Goal: Task Accomplishment & Management: Manage account settings

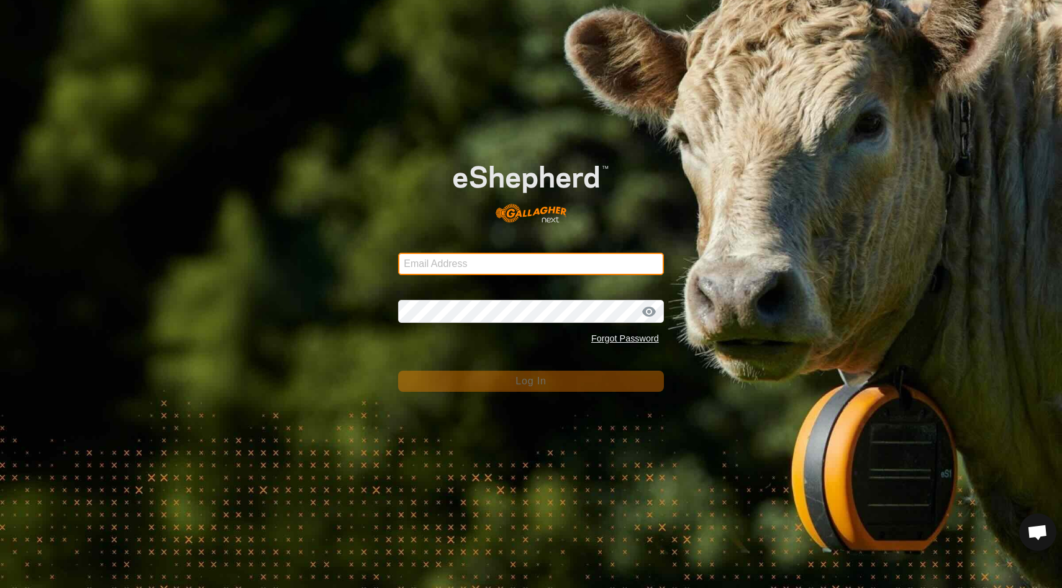
type input "[EMAIL_ADDRESS][DOMAIN_NAME]"
click at [526, 384] on span "Log In" at bounding box center [530, 381] width 30 height 11
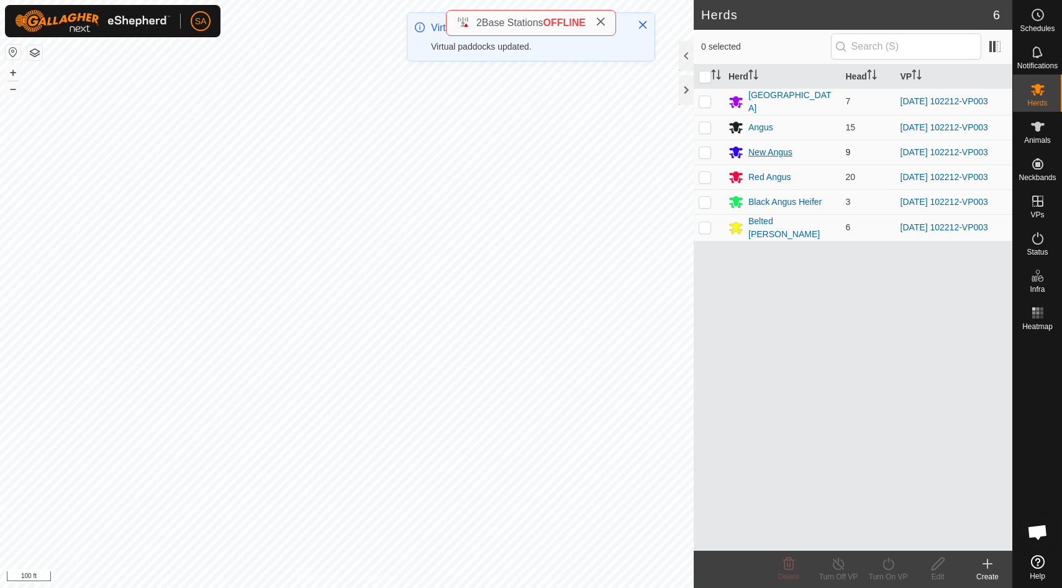
click at [776, 151] on div "New Angus" at bounding box center [770, 152] width 44 height 13
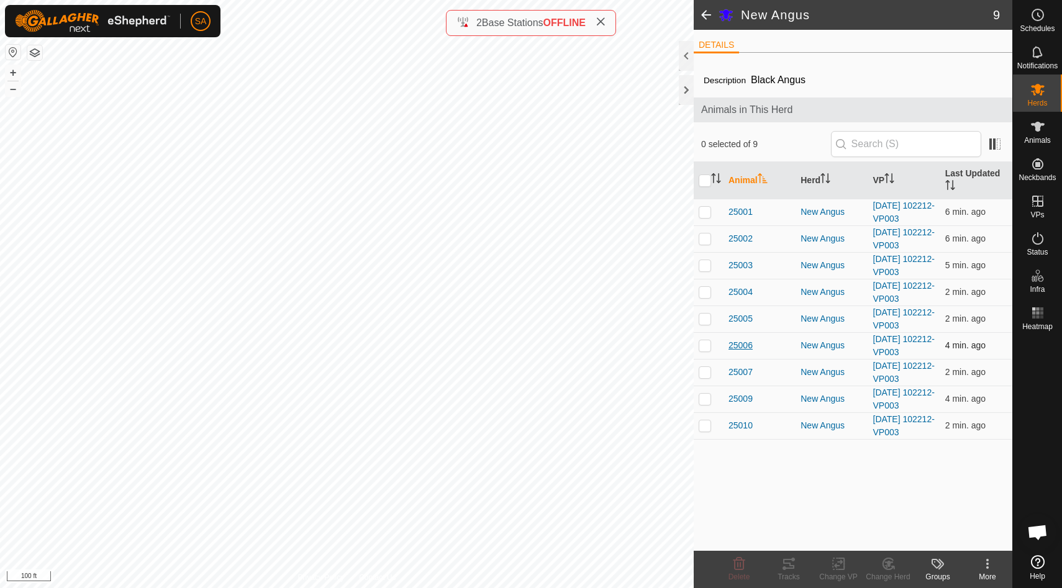
click at [740, 345] on span "25006" at bounding box center [740, 345] width 24 height 13
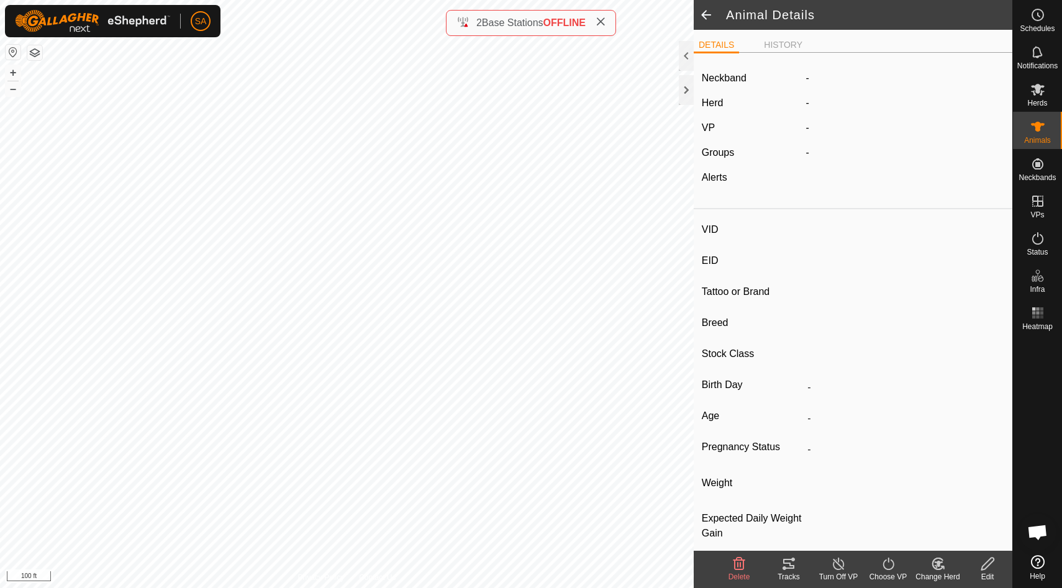
type input "25006"
type input "840003304719062"
type input "16 Green"
type input "Black Angus"
type input "-"
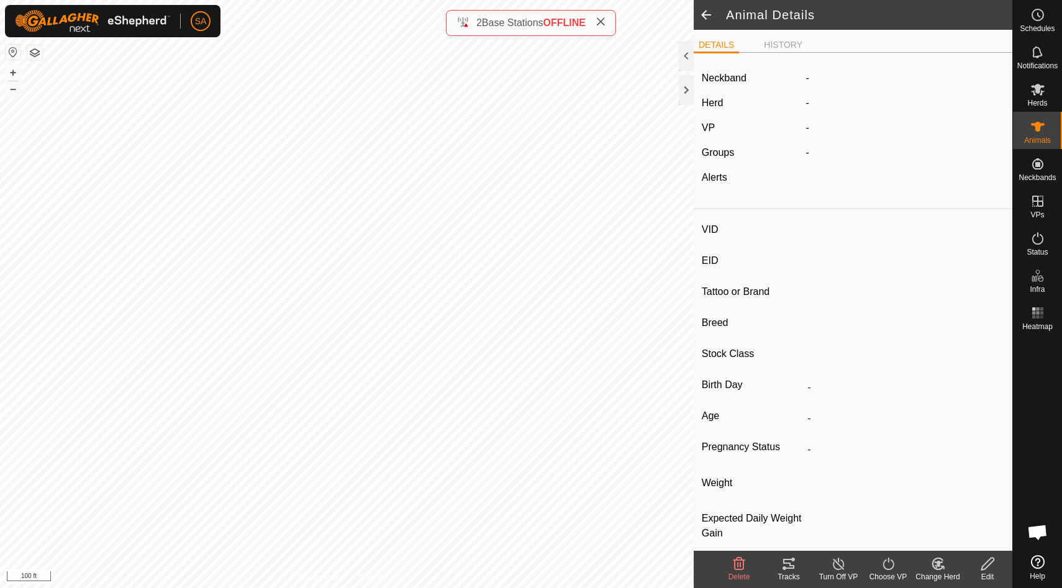
type input "03/2022"
type input "3 years 7 months"
type input "Pregnant"
type input "0 kg"
type input "-"
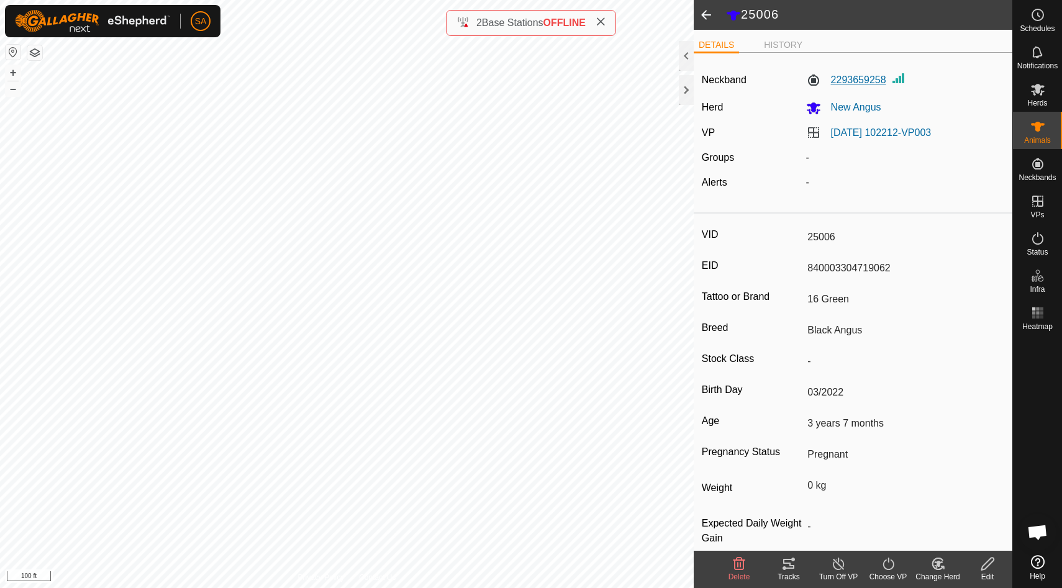
click at [868, 79] on label "2293659258" at bounding box center [846, 80] width 80 height 15
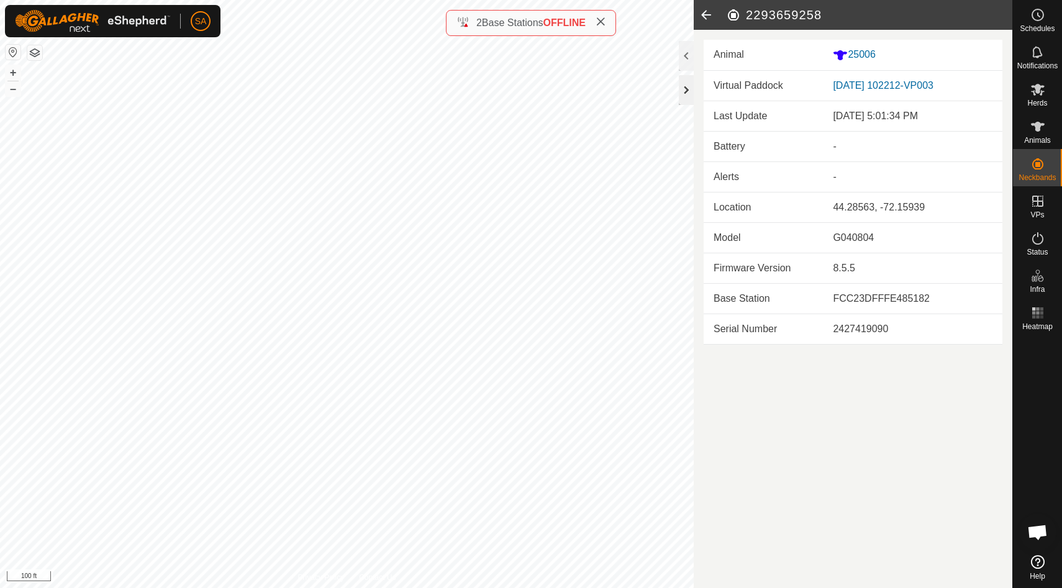
click at [681, 93] on div at bounding box center [686, 90] width 15 height 30
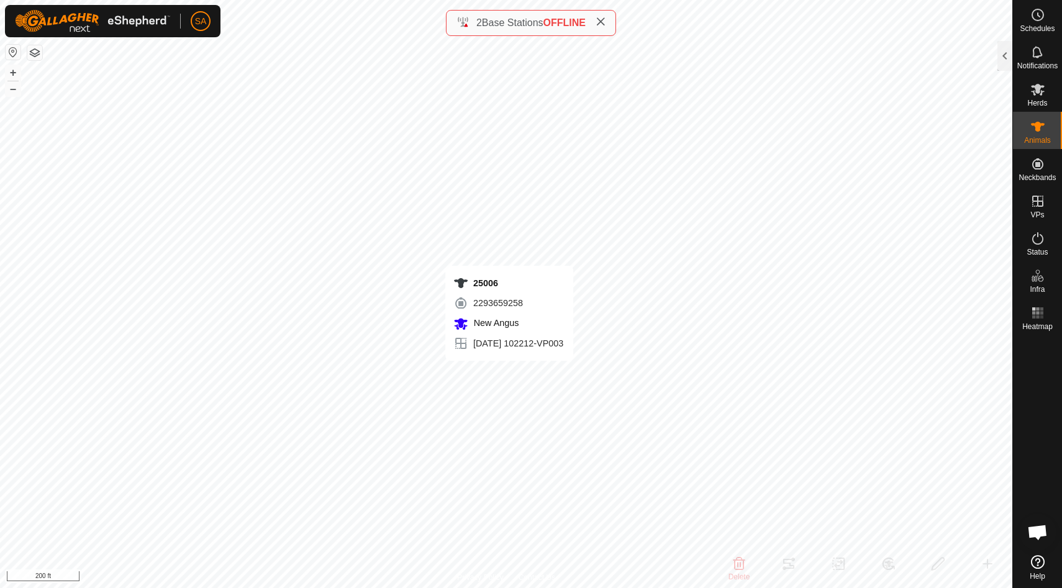
checkbox input "false"
click at [1007, 53] on div at bounding box center [1004, 56] width 15 height 30
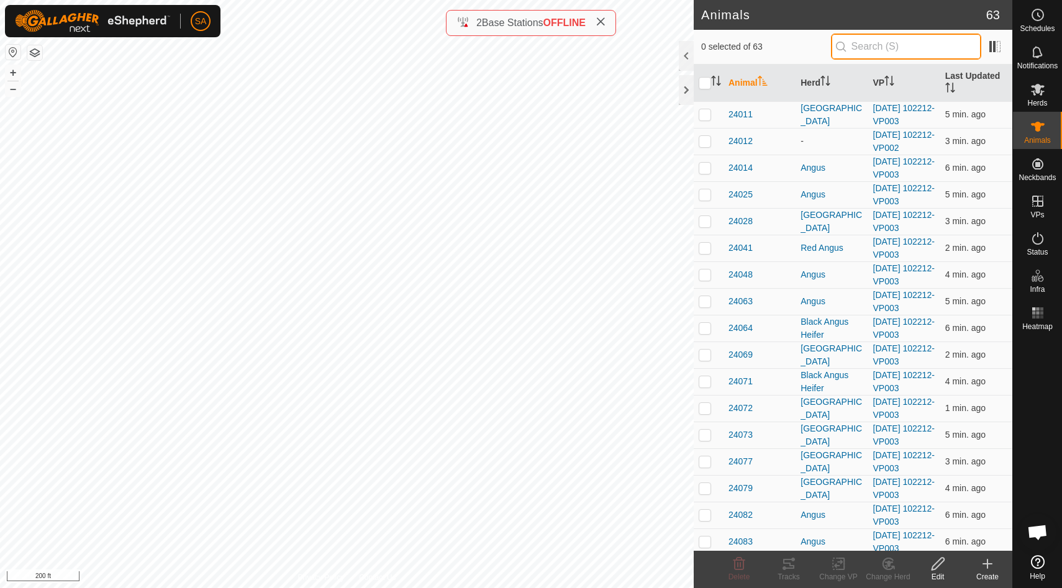
click at [880, 54] on input "text" at bounding box center [906, 47] width 150 height 26
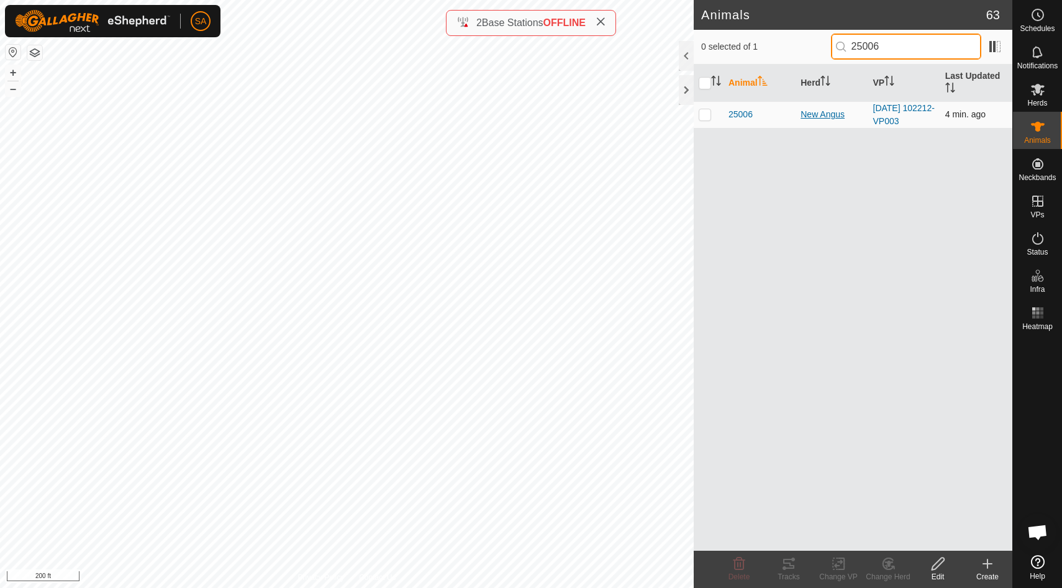
type input "25006"
click at [828, 113] on div "New Angus" at bounding box center [831, 114] width 62 height 13
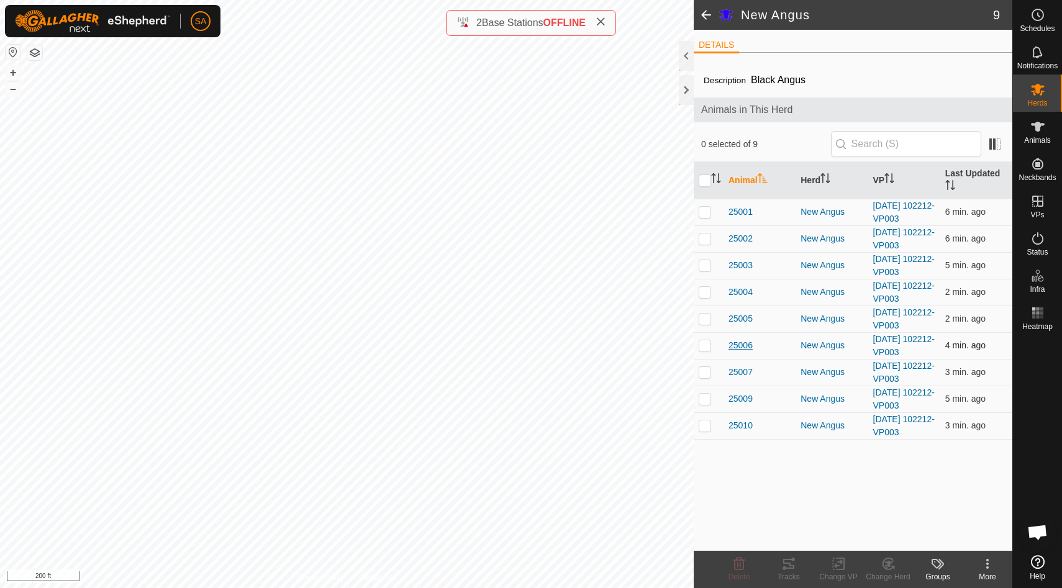
click at [746, 346] on span "25006" at bounding box center [740, 345] width 24 height 13
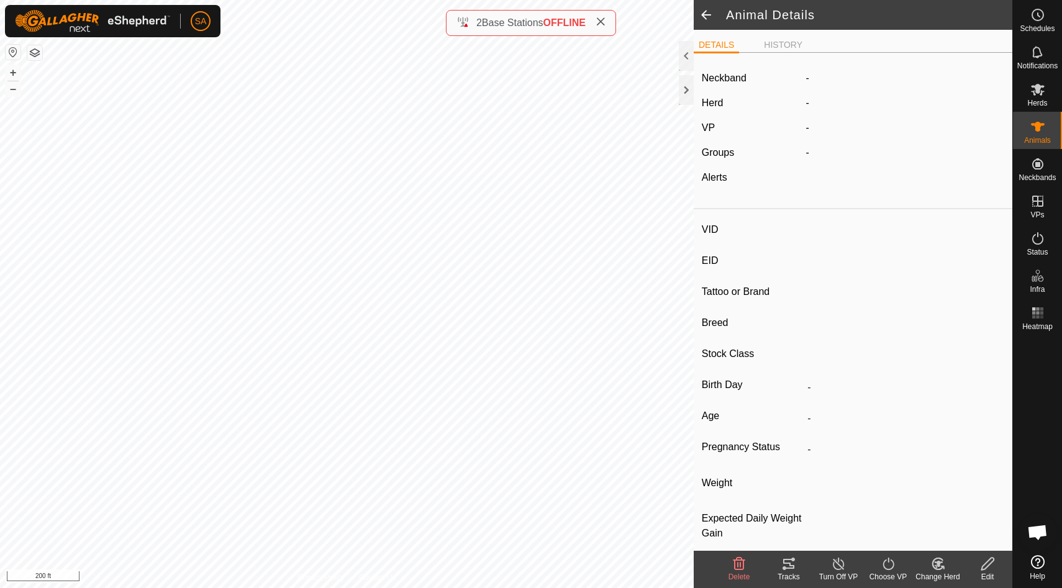
type input "25006"
type input "840003304719062"
type input "16 Green"
type input "Black Angus"
type input "-"
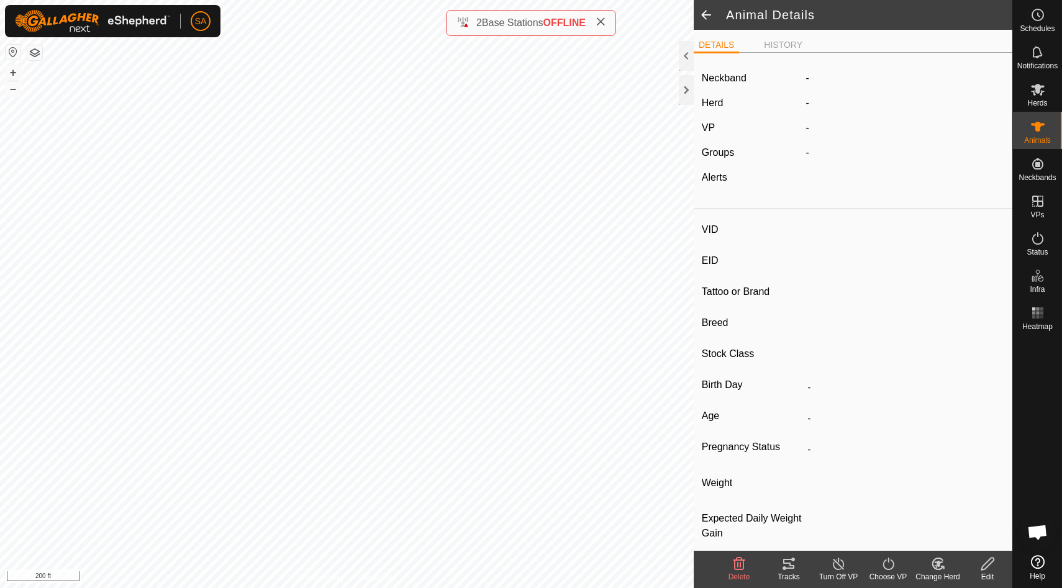
type input "03/2022"
type input "3 years 7 months"
type input "Pregnant"
type input "0 kg"
type input "-"
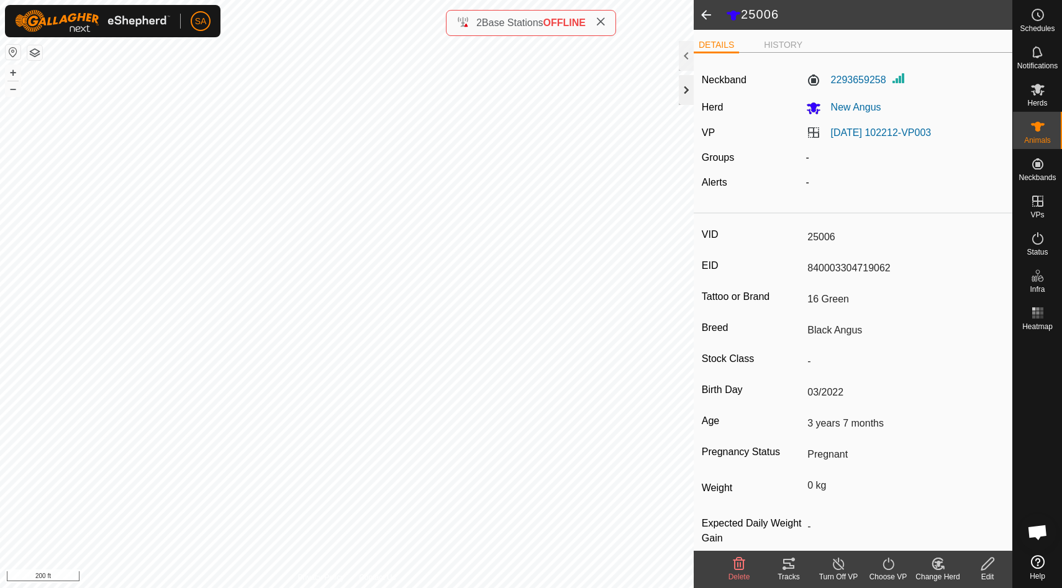
click at [689, 94] on div at bounding box center [686, 90] width 15 height 30
